Goal: Leave review/rating

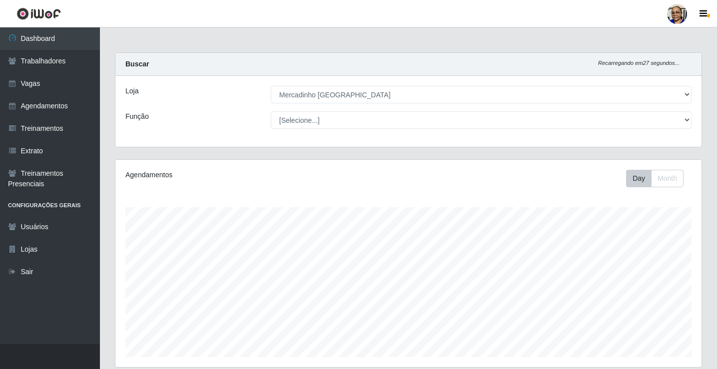
select select "345"
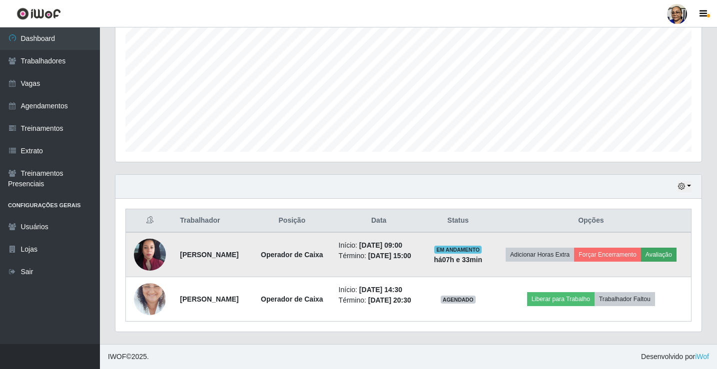
scroll to position [207, 586]
click at [641, 248] on button "Avaliação" at bounding box center [658, 255] width 35 height 14
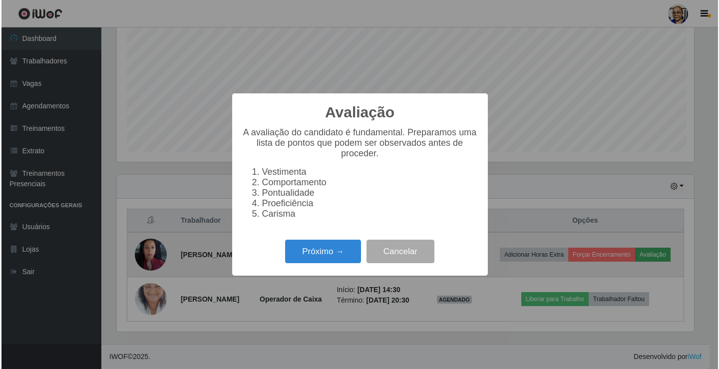
scroll to position [207, 580]
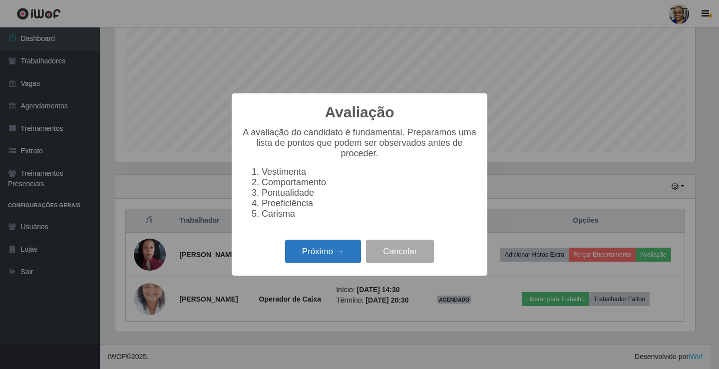
click at [329, 263] on button "Próximo →" at bounding box center [323, 251] width 76 height 23
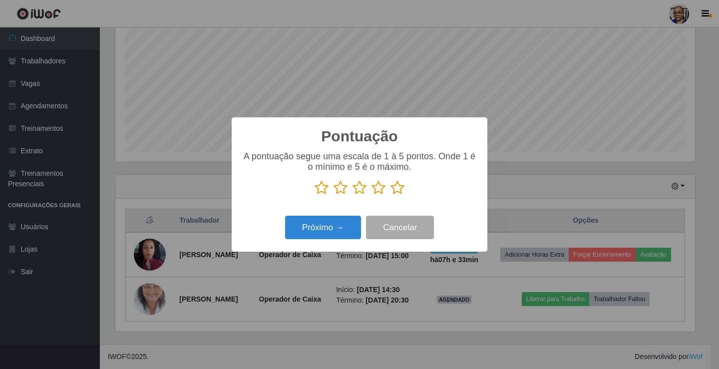
scroll to position [499147, 498775]
click at [398, 195] on icon at bounding box center [397, 187] width 14 height 15
click at [390, 195] on input "radio" at bounding box center [390, 195] width 0 height 0
click at [340, 234] on button "Próximo →" at bounding box center [323, 227] width 76 height 23
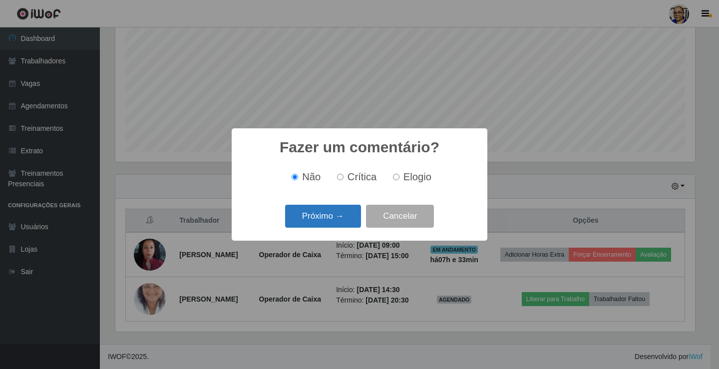
click at [344, 217] on button "Próximo →" at bounding box center [323, 216] width 76 height 23
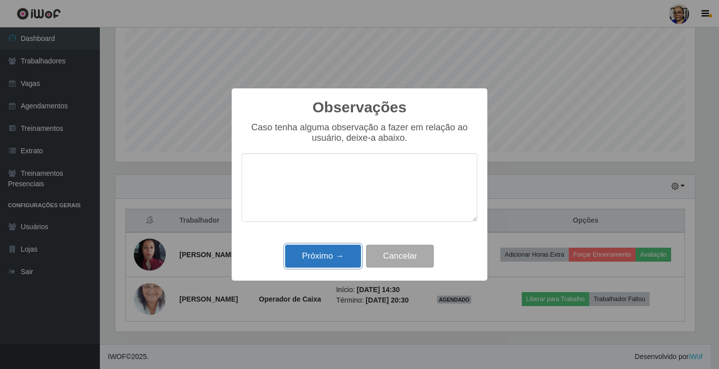
click at [343, 251] on button "Próximo →" at bounding box center [323, 256] width 76 height 23
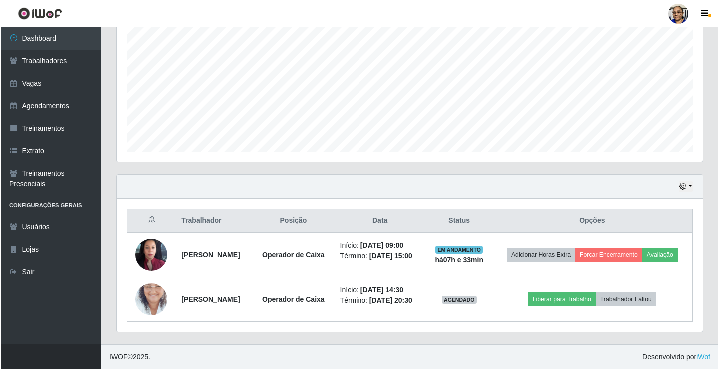
scroll to position [205, 0]
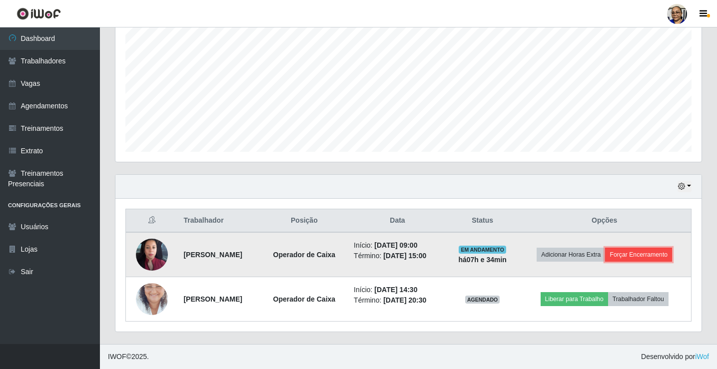
click at [662, 255] on button "Forçar Encerramento" at bounding box center [638, 255] width 67 height 14
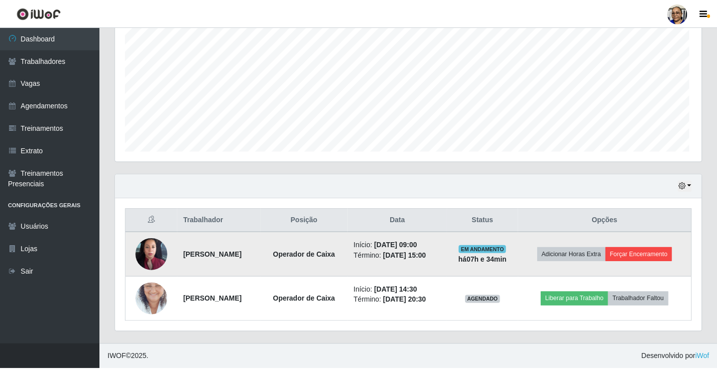
scroll to position [207, 580]
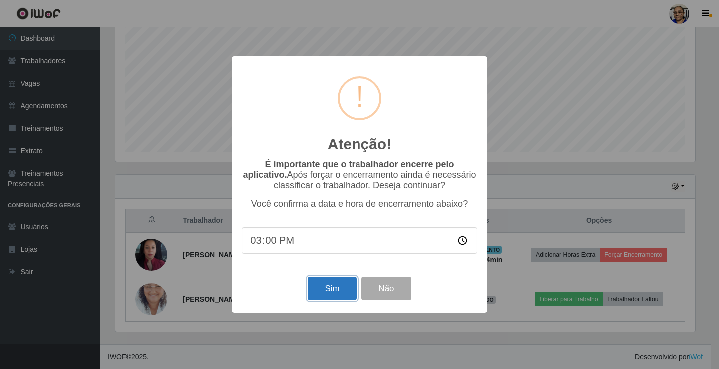
click at [324, 296] on button "Sim" at bounding box center [332, 288] width 48 height 23
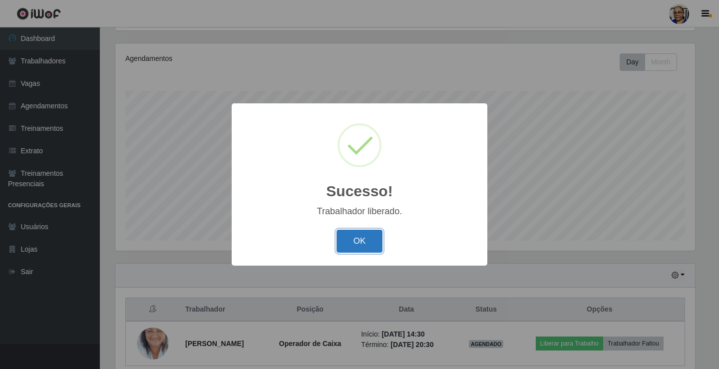
click at [363, 242] on button "OK" at bounding box center [360, 241] width 46 height 23
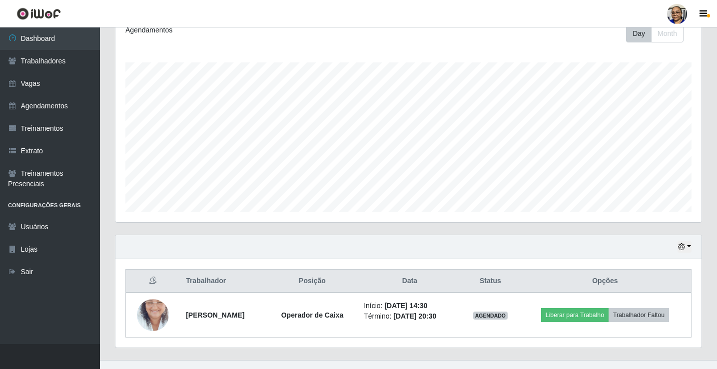
scroll to position [161, 0]
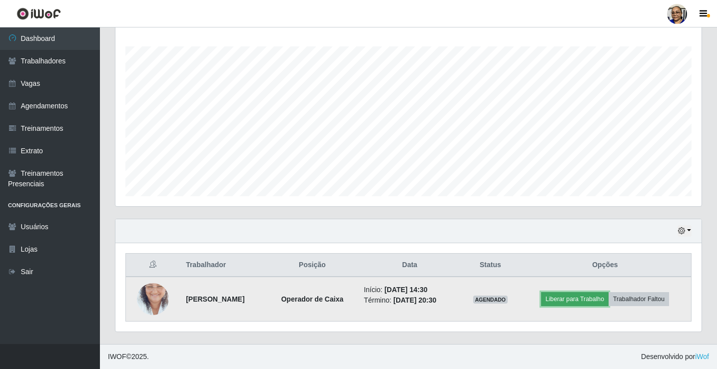
click at [588, 302] on button "Liberar para Trabalho" at bounding box center [574, 299] width 67 height 14
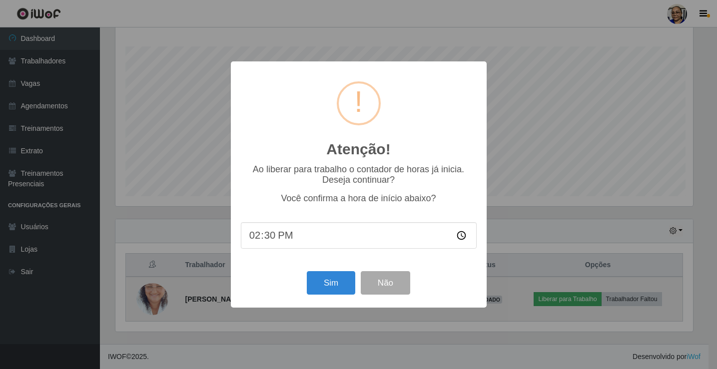
scroll to position [207, 580]
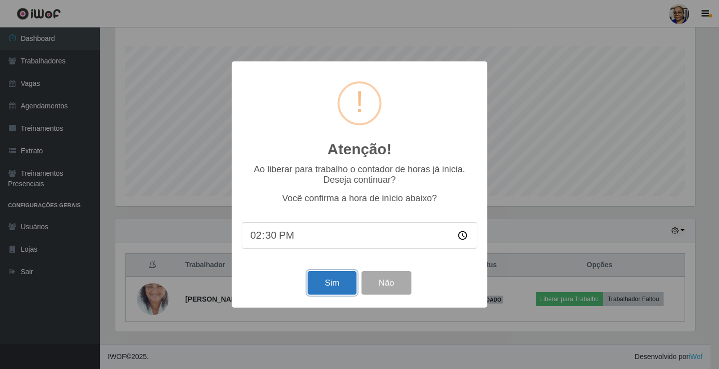
click at [326, 291] on button "Sim" at bounding box center [332, 282] width 48 height 23
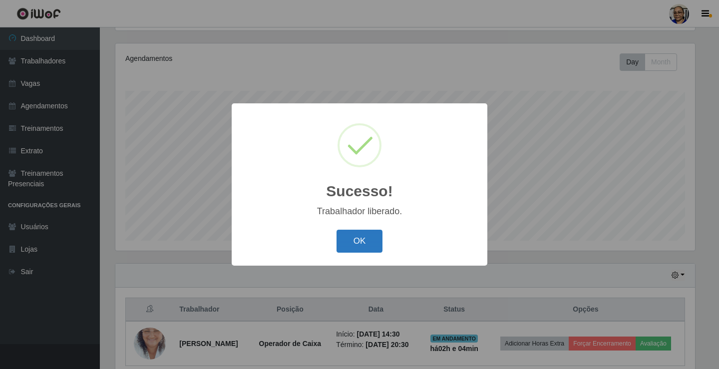
click at [361, 247] on button "OK" at bounding box center [360, 241] width 46 height 23
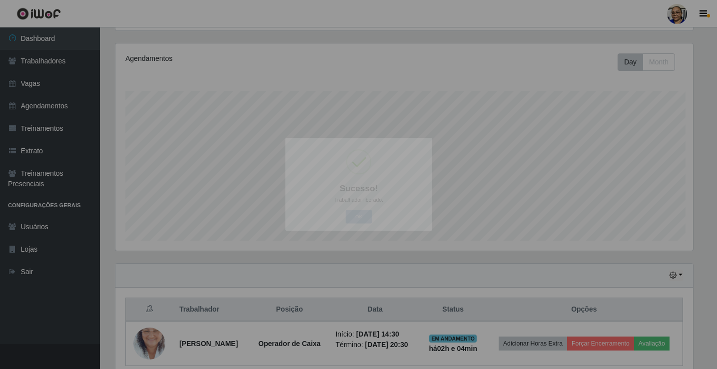
scroll to position [207, 586]
